Goal: Find specific page/section: Find specific page/section

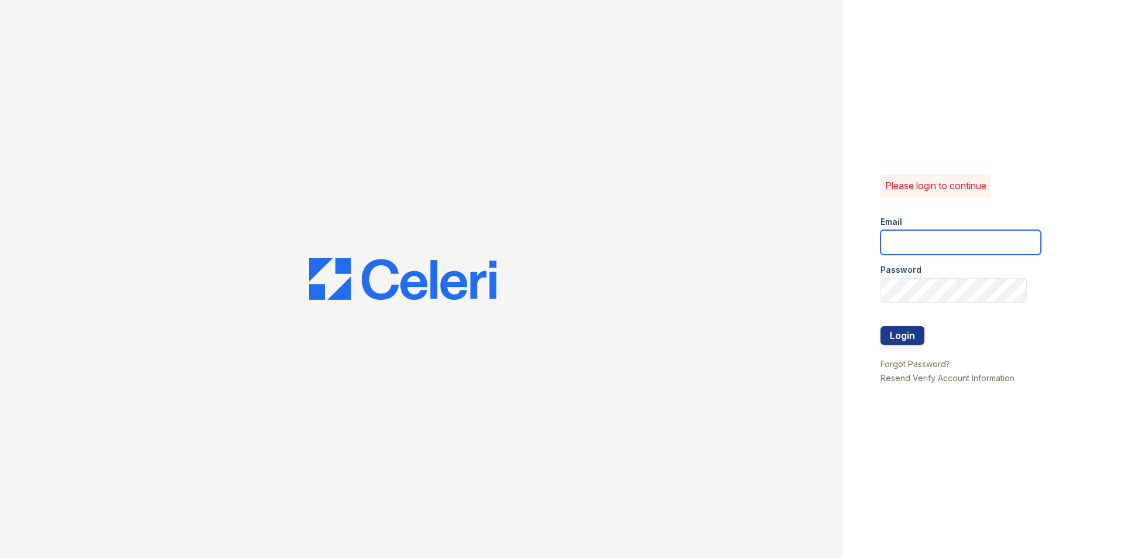
type input "[DOMAIN_NAME][EMAIL_ADDRESS][DOMAIN_NAME]"
drag, startPoint x: 929, startPoint y: 327, endPoint x: 911, endPoint y: 335, distance: 20.4
click at [923, 331] on form "Email [DOMAIN_NAME][EMAIL_ADDRESS][DOMAIN_NAME] Password Login" at bounding box center [960, 282] width 160 height 150
click at [911, 335] on button "Login" at bounding box center [902, 335] width 44 height 19
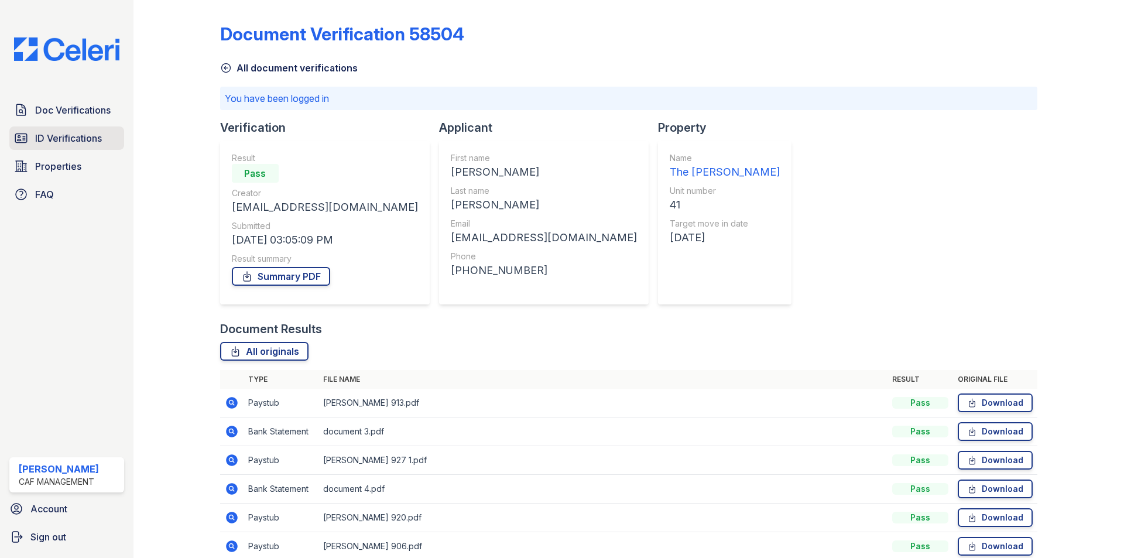
click at [71, 135] on span "ID Verifications" at bounding box center [68, 138] width 67 height 14
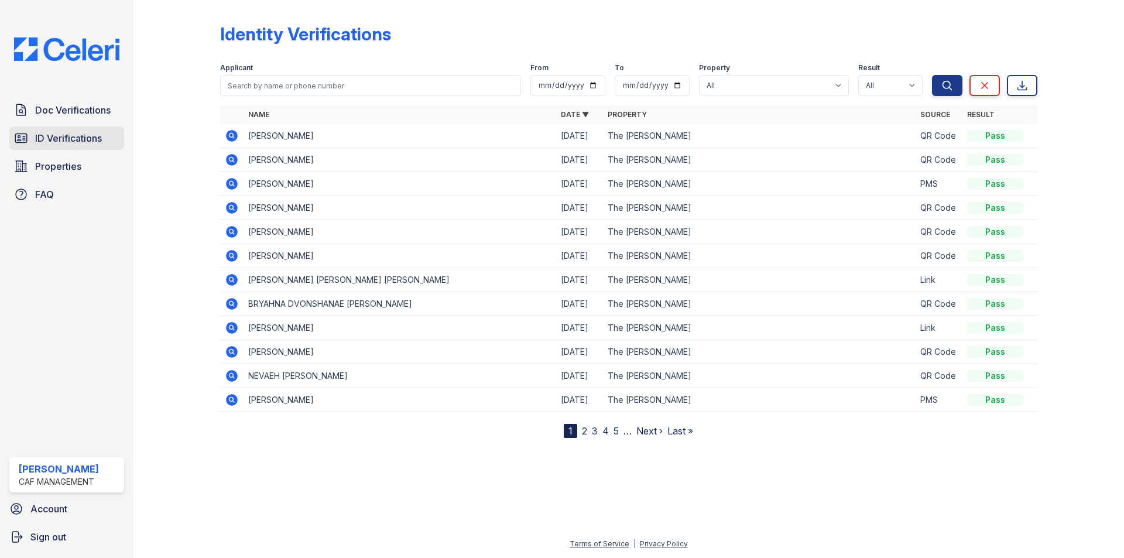
click at [75, 142] on span "ID Verifications" at bounding box center [68, 138] width 67 height 14
click at [54, 117] on span "Doc Verifications" at bounding box center [73, 110] width 76 height 14
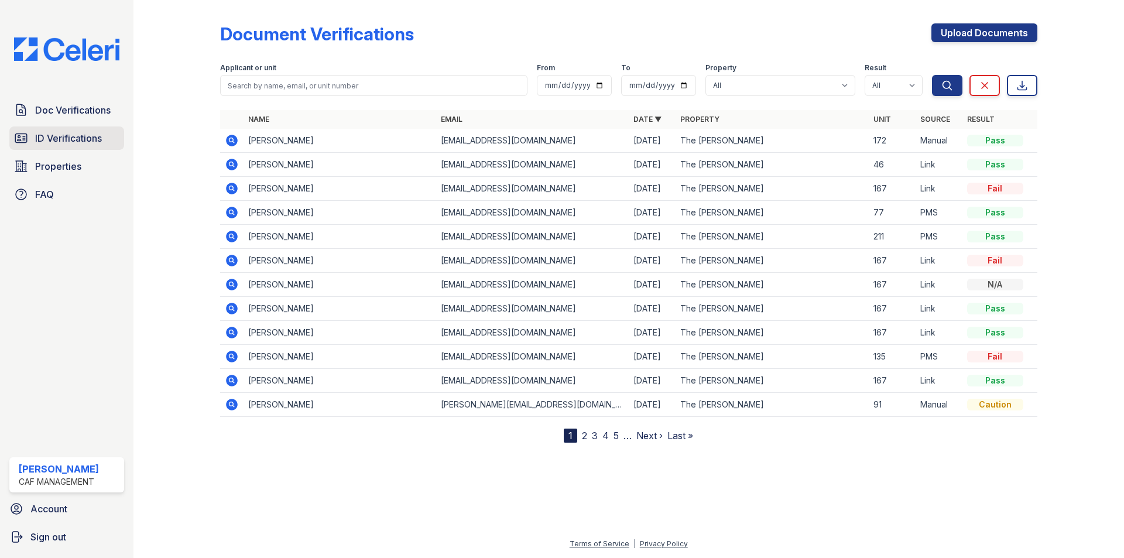
click at [59, 126] on div "Doc Verifications ID Verifications Properties FAQ" at bounding box center [67, 152] width 124 height 108
click at [70, 136] on span "ID Verifications" at bounding box center [68, 138] width 67 height 14
